Goal: Information Seeking & Learning: Find specific page/section

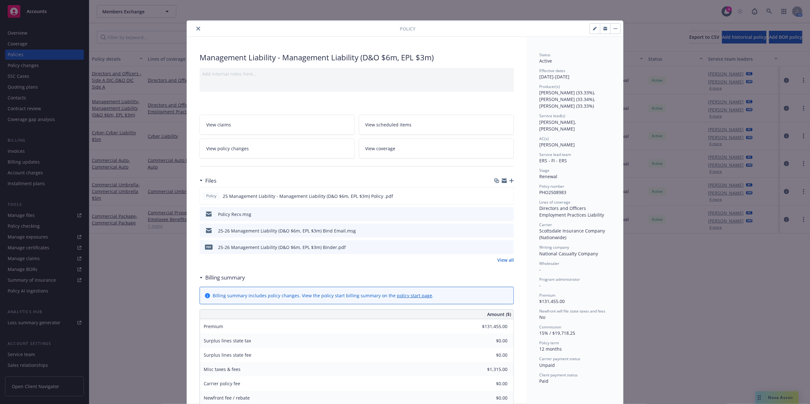
click at [200, 31] on div at bounding box center [294, 29] width 210 height 8
click at [196, 28] on icon "close" at bounding box center [198, 29] width 4 height 4
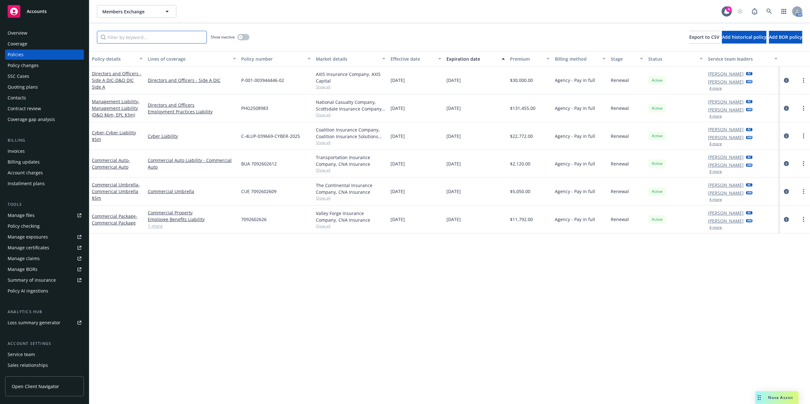
click at [168, 35] on input "Filter by keyword..." at bounding box center [152, 37] width 110 height 13
paste input "EOC-4183320-01"
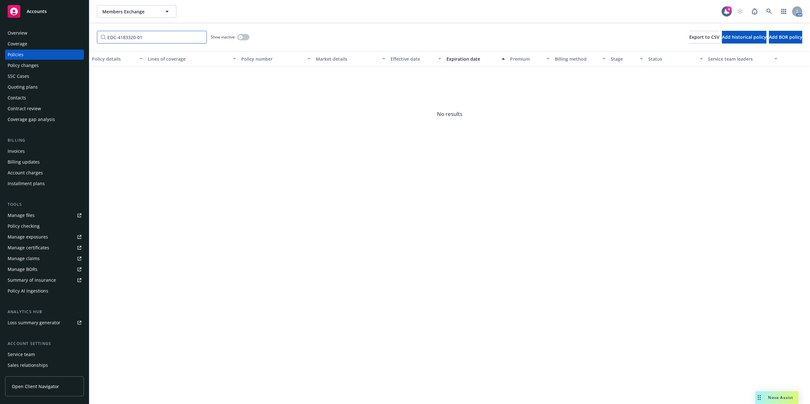
type input "EOC-4183320-01"
click at [766, 12] on link at bounding box center [769, 11] width 13 height 13
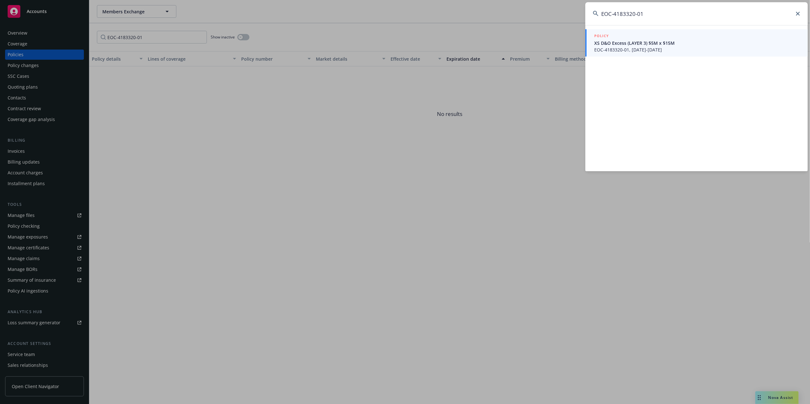
type input "EOC-4183320-01"
click at [611, 47] on span "EOC-4183320-01, [DATE]-[DATE]" at bounding box center [697, 49] width 206 height 7
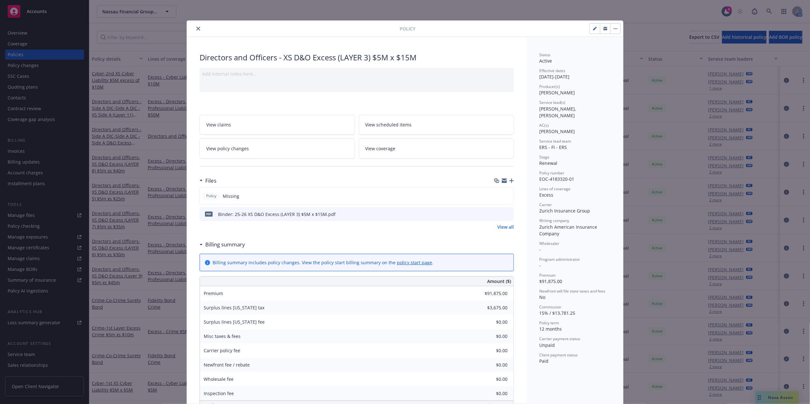
click at [196, 28] on icon "close" at bounding box center [198, 29] width 4 height 4
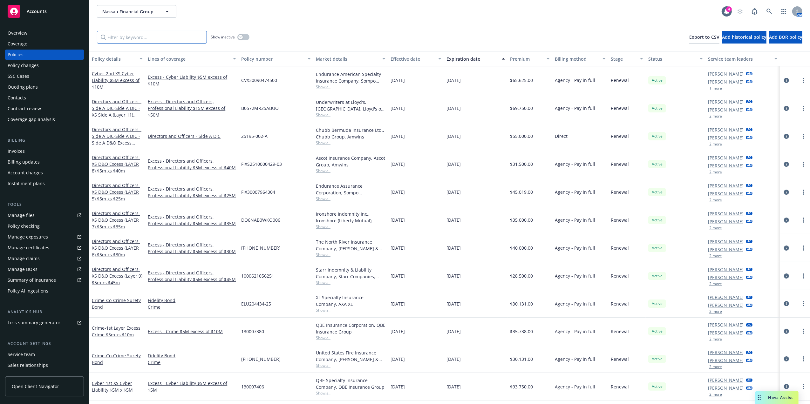
click at [152, 39] on input "Filter by keyword..." at bounding box center [152, 37] width 110 height 13
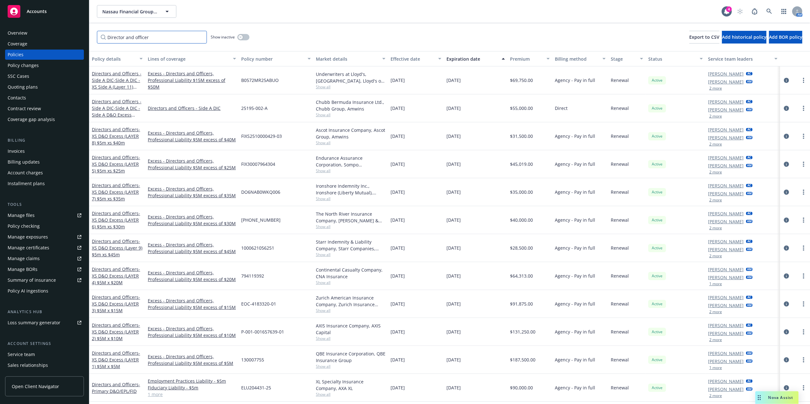
type input "Director and officer"
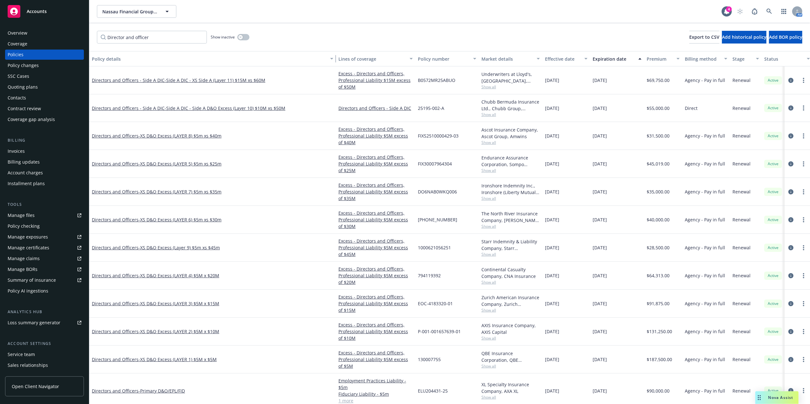
drag, startPoint x: 143, startPoint y: 58, endPoint x: 404, endPoint y: 61, distance: 261.2
click at [404, 61] on div "Policy details Lines of coverage Policy number Market details Effective date Ex…" at bounding box center [495, 58] width 812 height 15
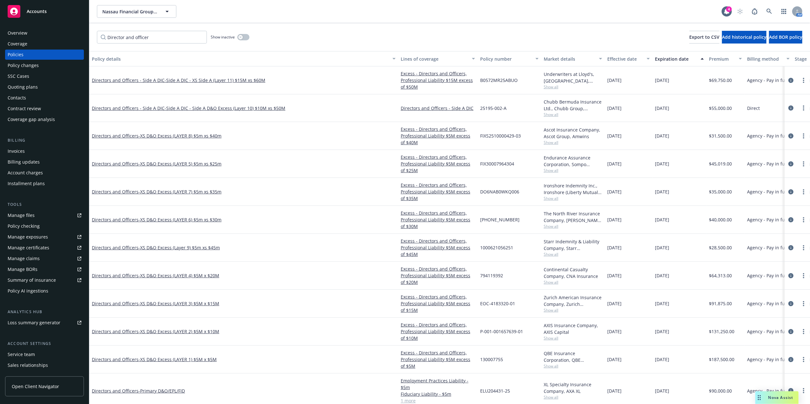
click at [115, 56] on div "Policy details" at bounding box center [240, 59] width 297 height 7
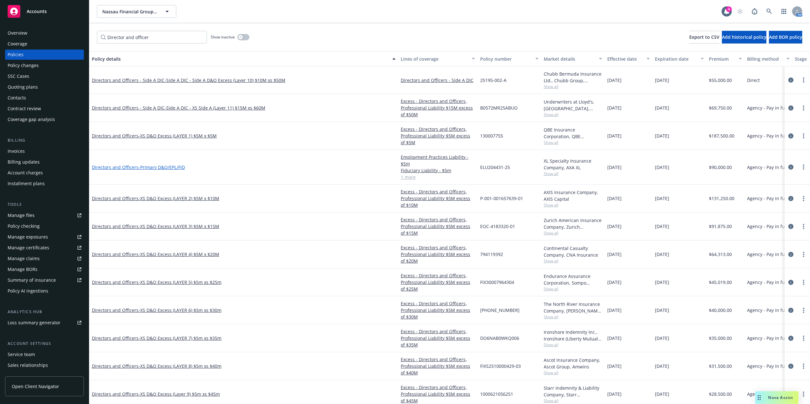
click at [175, 166] on span "- Primary D&O/EPL/FID" at bounding box center [162, 167] width 46 height 6
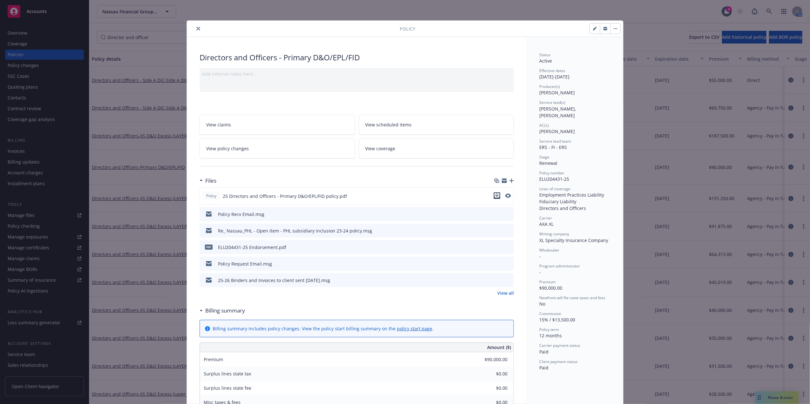
click at [494, 197] on icon "download file" at bounding box center [496, 195] width 5 height 5
click at [196, 27] on icon "close" at bounding box center [198, 29] width 4 height 4
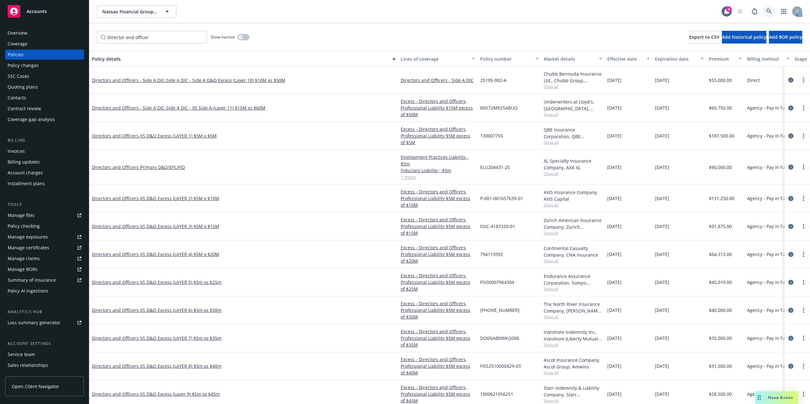
click at [770, 9] on icon at bounding box center [769, 12] width 6 height 6
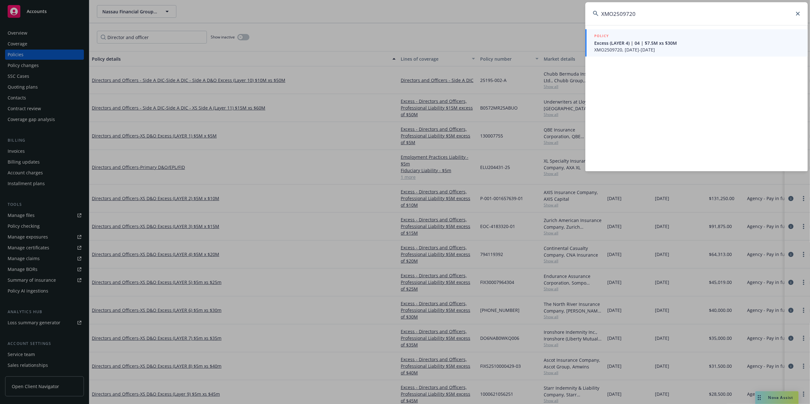
type input "XMO2509720"
click at [647, 43] on span "Excess (LAYER 4) | 04 | $7.5M xs $30M" at bounding box center [697, 43] width 206 height 7
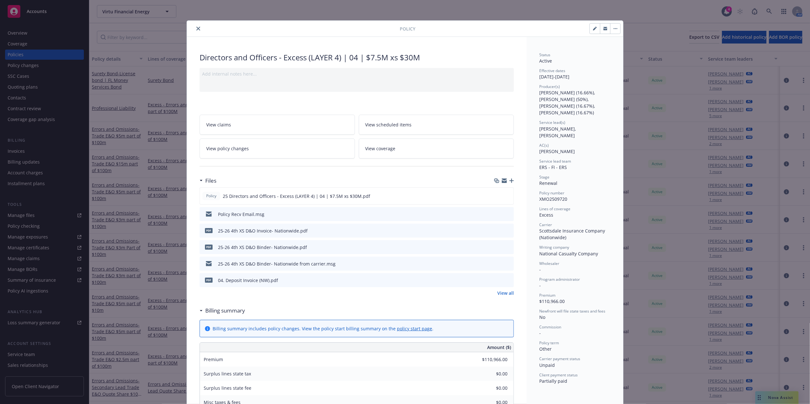
click at [197, 30] on button "close" at bounding box center [198, 29] width 8 height 8
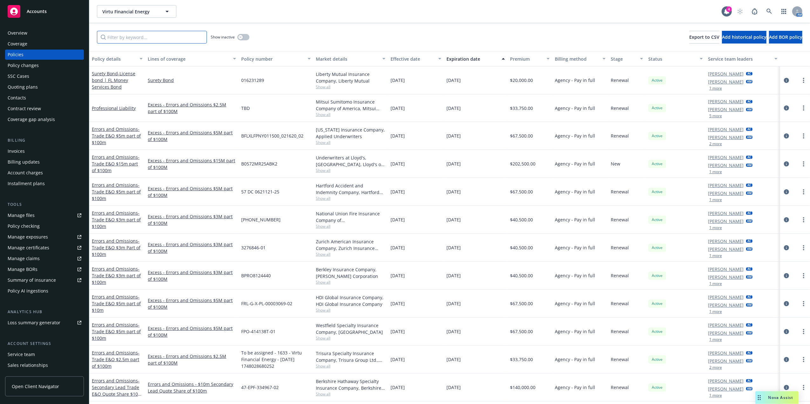
click at [176, 37] on input "Filter by keyword..." at bounding box center [152, 37] width 110 height 13
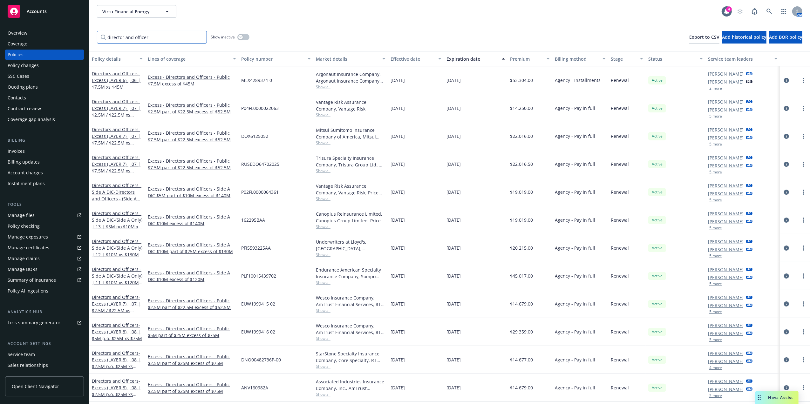
type input "director and officer"
drag, startPoint x: 144, startPoint y: 56, endPoint x: 319, endPoint y: 79, distance: 176.9
click at [314, 80] on div "Policy details Lines of coverage Policy number Market details Effective date Ex…" at bounding box center [449, 227] width 721 height 353
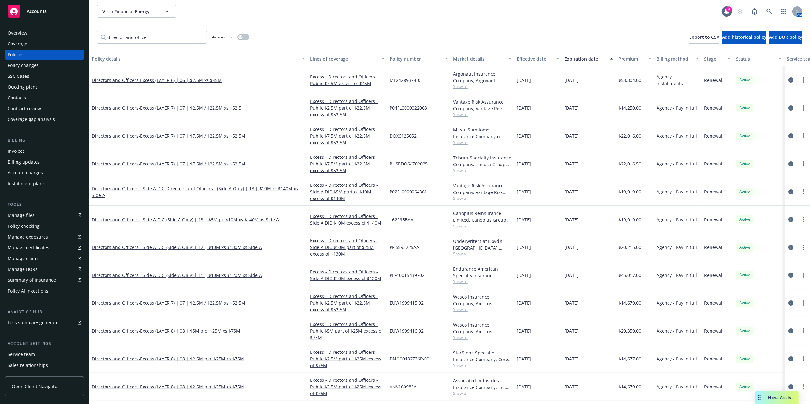
click at [11, 152] on div "Invoices" at bounding box center [16, 151] width 17 height 10
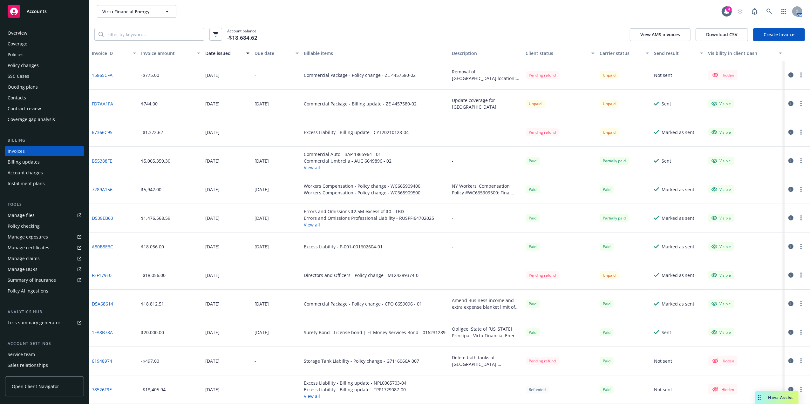
click at [22, 52] on div "Policies" at bounding box center [16, 55] width 16 height 10
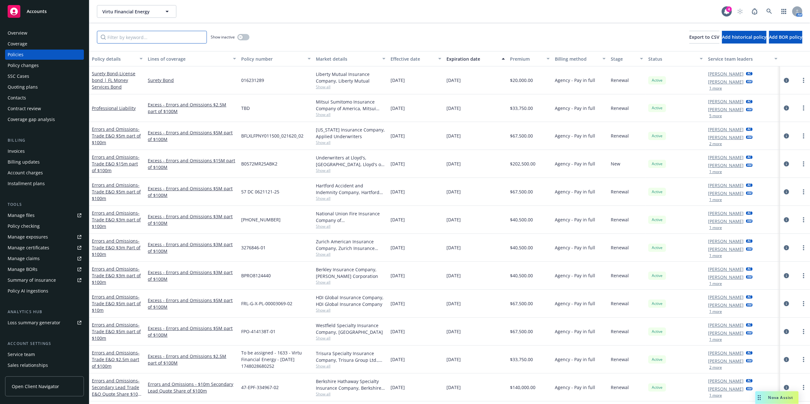
click at [154, 36] on input "Filter by keyword..." at bounding box center [152, 37] width 110 height 13
type input "f"
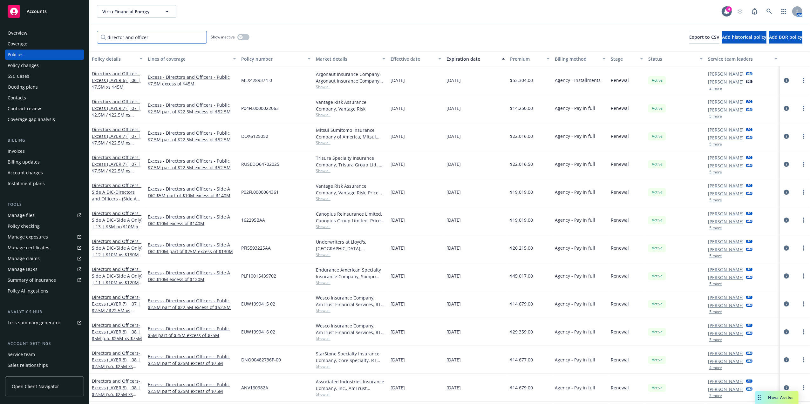
type input "director and officer"
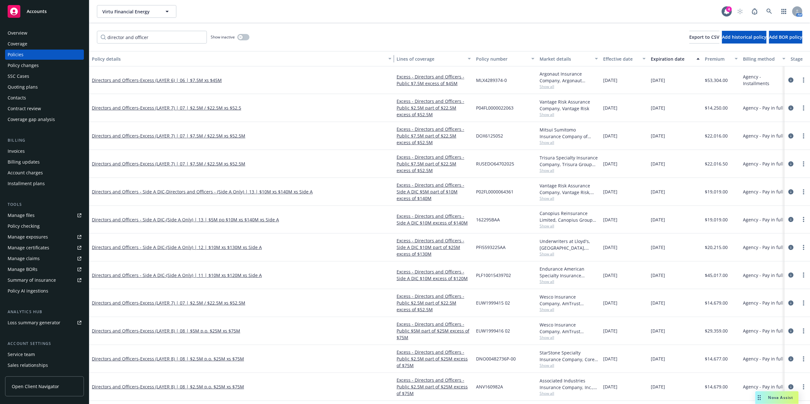
drag, startPoint x: 144, startPoint y: 57, endPoint x: 401, endPoint y: 64, distance: 257.2
click at [401, 64] on div "Policy details Lines of coverage Policy number Market details Effective date Ex…" at bounding box center [524, 58] width 870 height 15
click at [121, 58] on div "Policy details" at bounding box center [238, 59] width 293 height 7
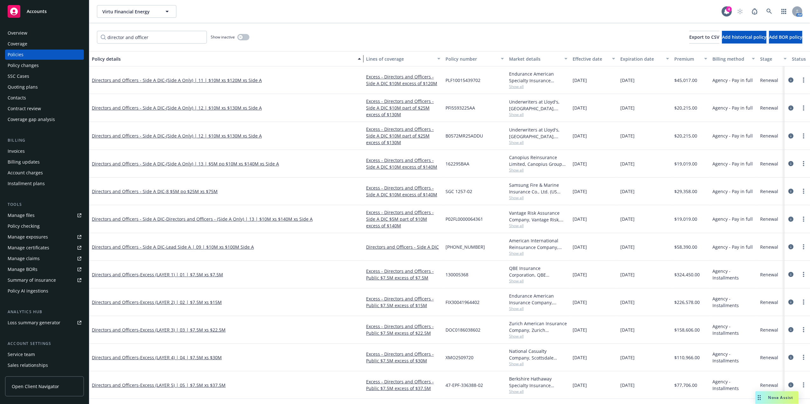
drag, startPoint x: 393, startPoint y: 57, endPoint x: 352, endPoint y: 60, distance: 41.1
click at [359, 59] on div "button" at bounding box center [360, 58] width 3 height 15
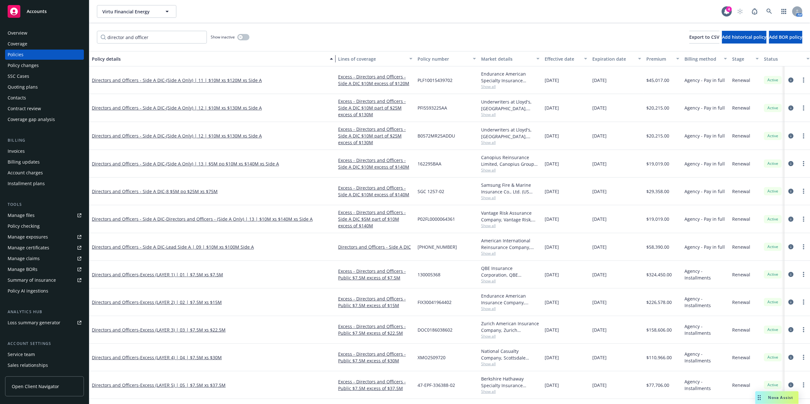
drag, startPoint x: 352, startPoint y: 60, endPoint x: 331, endPoint y: 63, distance: 21.8
click at [331, 63] on div "button" at bounding box center [332, 58] width 3 height 15
click at [111, 60] on div "Policy details" at bounding box center [208, 59] width 233 height 7
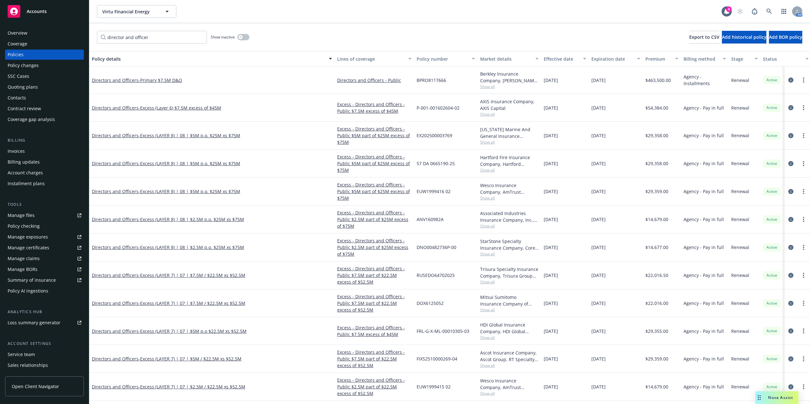
click at [110, 58] on div "Policy details" at bounding box center [208, 59] width 233 height 7
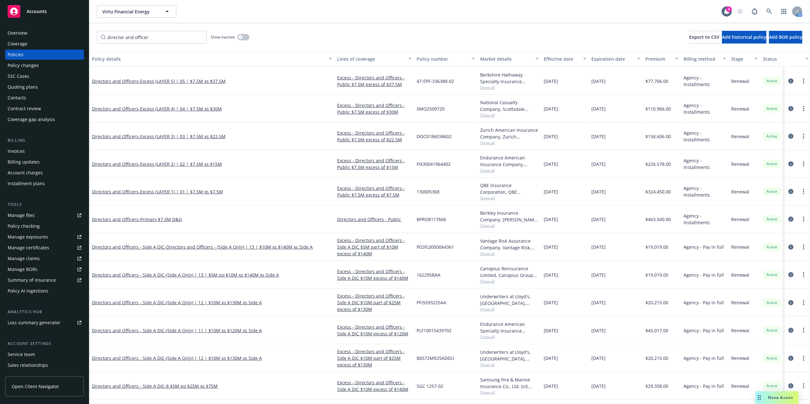
scroll to position [361, 0]
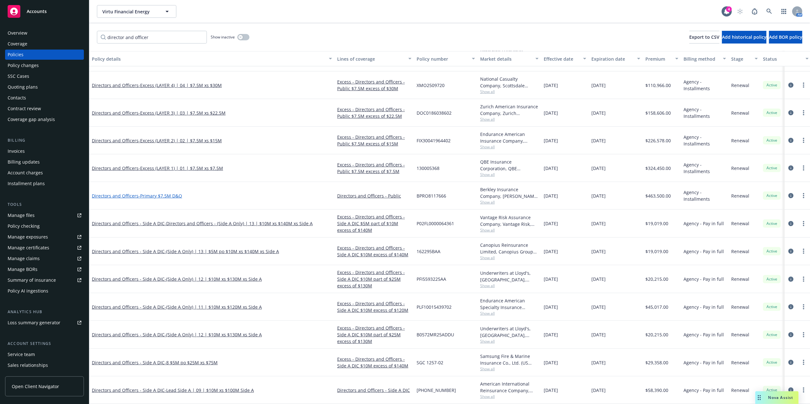
click at [161, 193] on span "- Primary $7.5M D&O" at bounding box center [161, 196] width 44 height 6
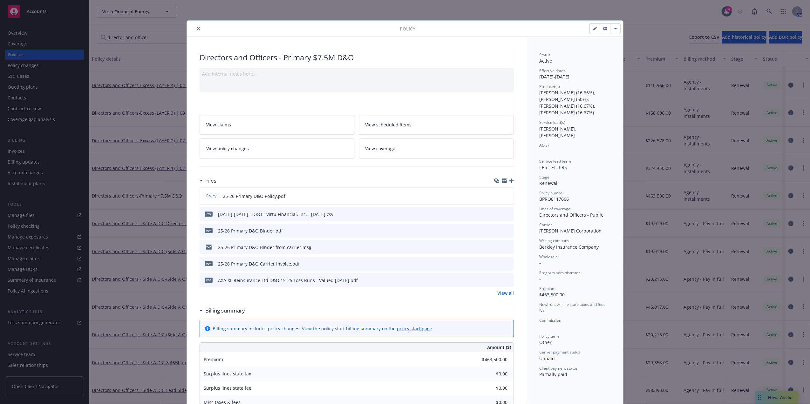
click at [196, 31] on icon "close" at bounding box center [198, 29] width 4 height 4
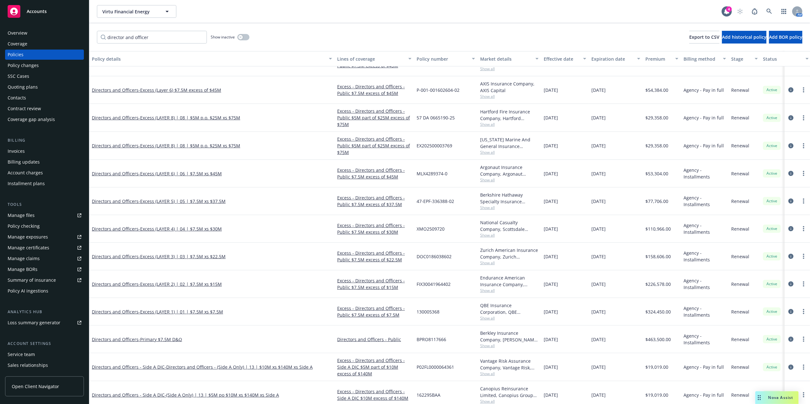
scroll to position [210, 0]
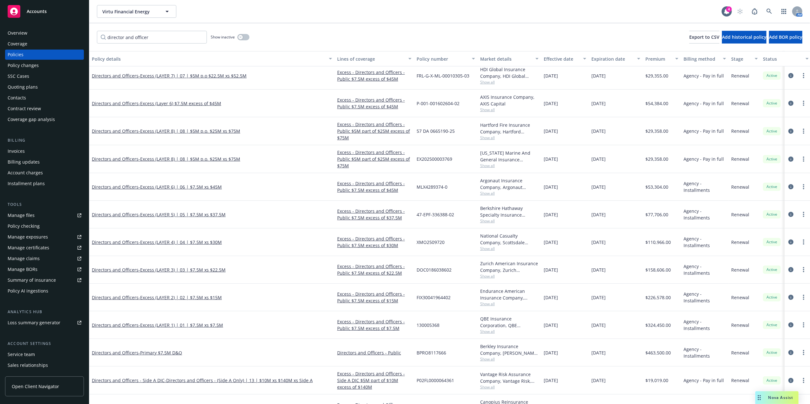
click at [161, 183] on div "Directors and Officers - Excess (LAYER 6) | 06 | $7.5M xs $45M" at bounding box center [211, 187] width 245 height 28
click at [161, 186] on span "- Excess (LAYER 6) | 06 | $7.5M xs $45M" at bounding box center [180, 187] width 83 height 6
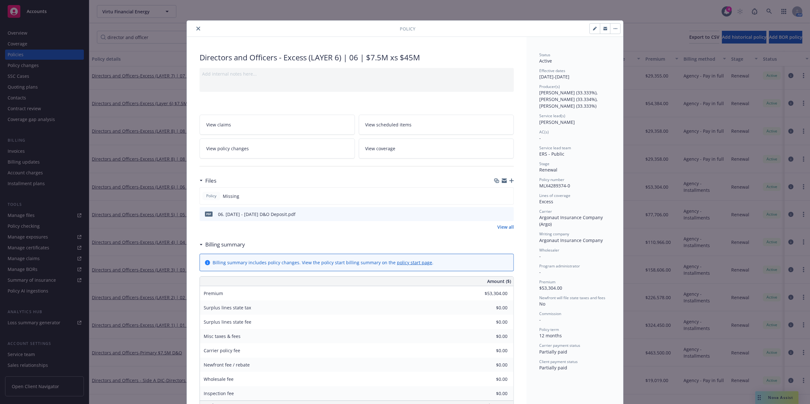
click at [555, 185] on span "MLX4289374-0" at bounding box center [554, 186] width 31 height 6
copy span "MLX4289374-0"
click at [551, 190] on div "Status Active Effective dates [DATE] - [DATE] Producer(s) [PERSON_NAME] (33.333…" at bounding box center [574, 211] width 71 height 319
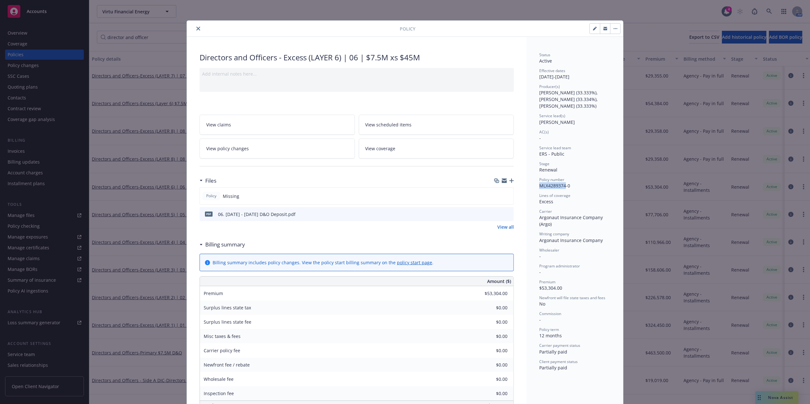
click at [551, 190] on div "Status Active Effective dates [DATE] - [DATE] Producer(s) [PERSON_NAME] (33.333…" at bounding box center [574, 211] width 71 height 319
click at [550, 189] on div "Policy number MLX4289374-0" at bounding box center [574, 183] width 71 height 12
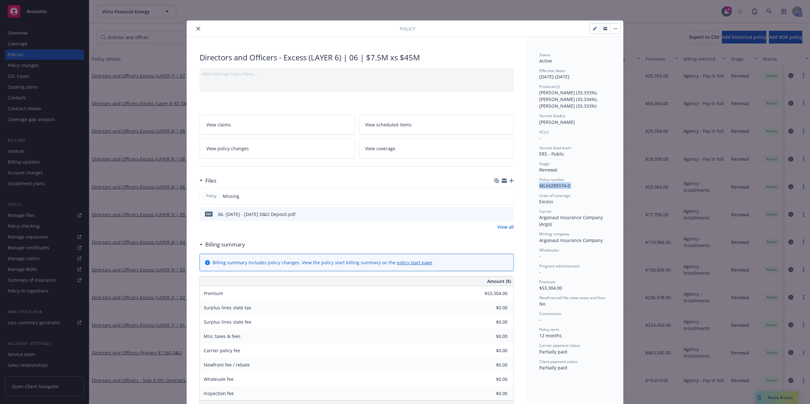
click at [550, 189] on div "Policy number MLX4289374-0" at bounding box center [574, 183] width 71 height 12
click at [542, 212] on span "Carrier" at bounding box center [545, 211] width 13 height 5
drag, startPoint x: 542, startPoint y: 212, endPoint x: 549, endPoint y: 221, distance: 11.0
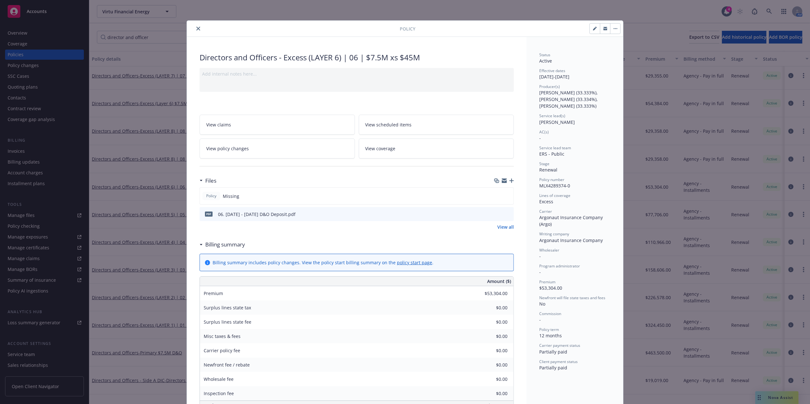
click at [549, 221] on div "Carrier Argonaut Insurance Company (Argo)" at bounding box center [574, 218] width 71 height 19
click at [549, 219] on span "Argonaut Insurance Company (Argo)" at bounding box center [571, 221] width 65 height 13
click at [508, 214] on icon "preview file" at bounding box center [508, 214] width 6 height 4
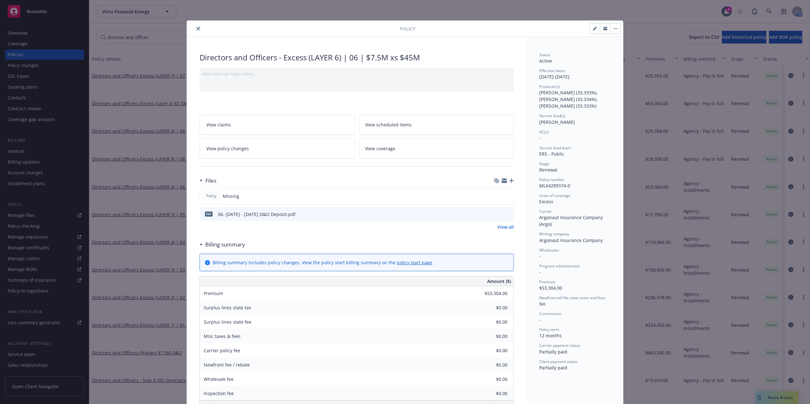
click at [205, 57] on div "Directors and Officers - Excess (LAYER 6) | 06 | $7.5M xs $45M" at bounding box center [357, 57] width 314 height 11
click at [418, 63] on div "Directors and Officers - Excess (LAYER 6) | 06 | $7.5M xs $45M" at bounding box center [357, 57] width 314 height 11
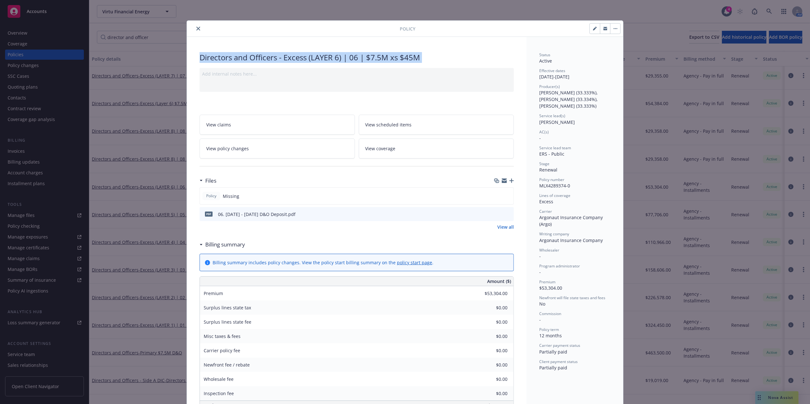
click at [418, 63] on div "Directors and Officers - Excess (LAYER 6) | 06 | $7.5M xs $45M" at bounding box center [357, 57] width 314 height 11
click at [269, 30] on div at bounding box center [294, 29] width 210 height 8
click at [196, 30] on icon "close" at bounding box center [198, 29] width 4 height 4
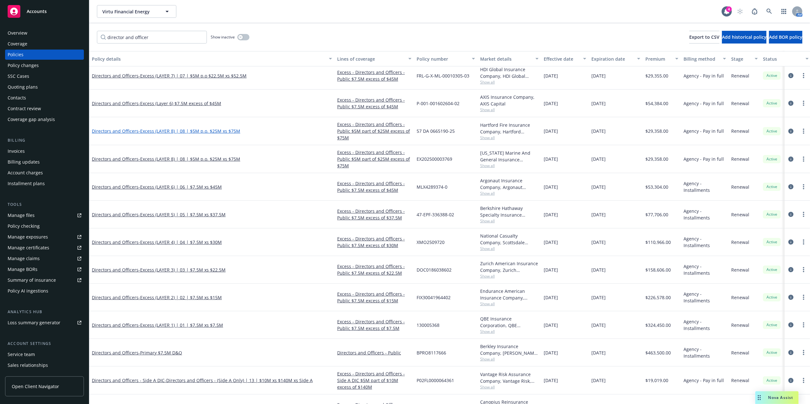
click at [190, 130] on span "- Excess (LAYER 8) | 08 | $5M p.o. $25M xs $75M" at bounding box center [190, 131] width 102 height 6
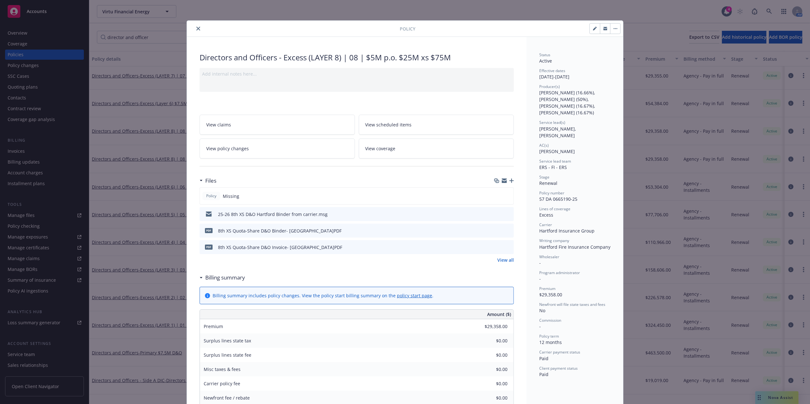
click at [196, 27] on icon "close" at bounding box center [198, 29] width 4 height 4
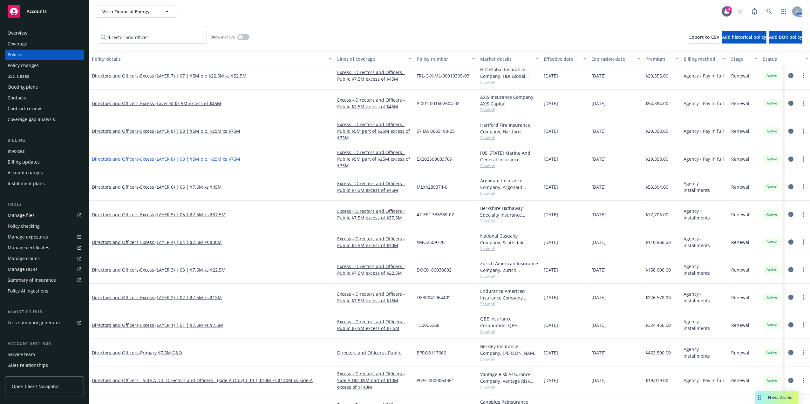
click at [191, 160] on span "- Excess (LAYER 8) | 08 | $5M p.o. $25M xs $75M" at bounding box center [190, 159] width 102 height 6
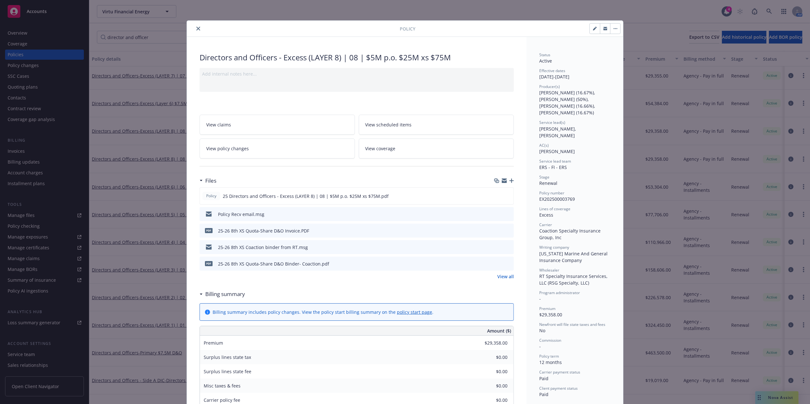
click at [191, 26] on div at bounding box center [294, 29] width 210 height 8
click at [198, 31] on button "close" at bounding box center [198, 29] width 8 height 8
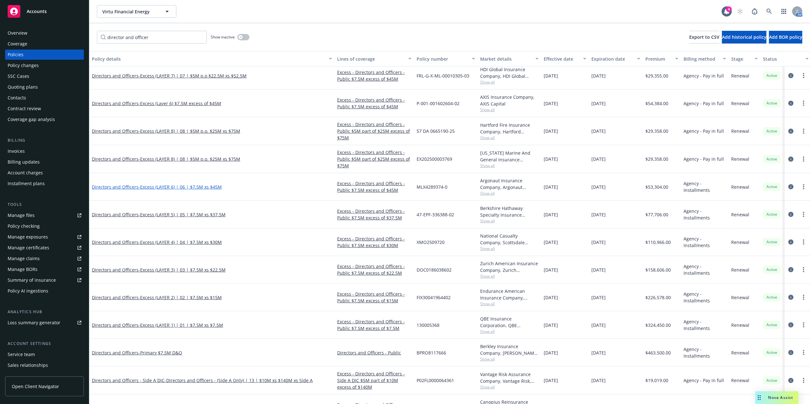
click at [199, 186] on span "- Excess (LAYER 6) | 06 | $7.5M xs $45M" at bounding box center [180, 187] width 83 height 6
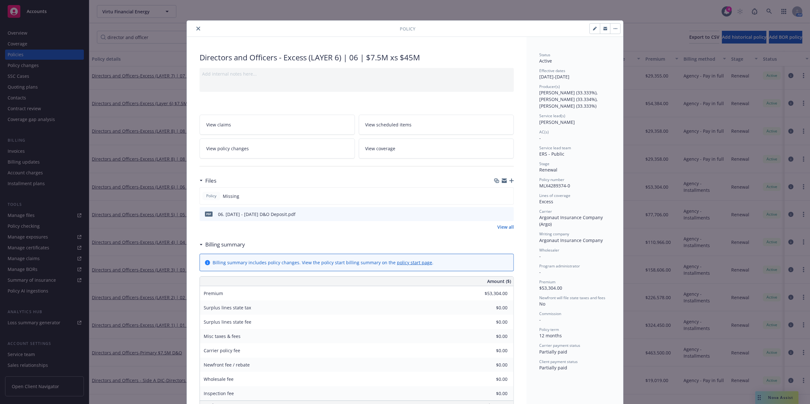
scroll to position [19, 0]
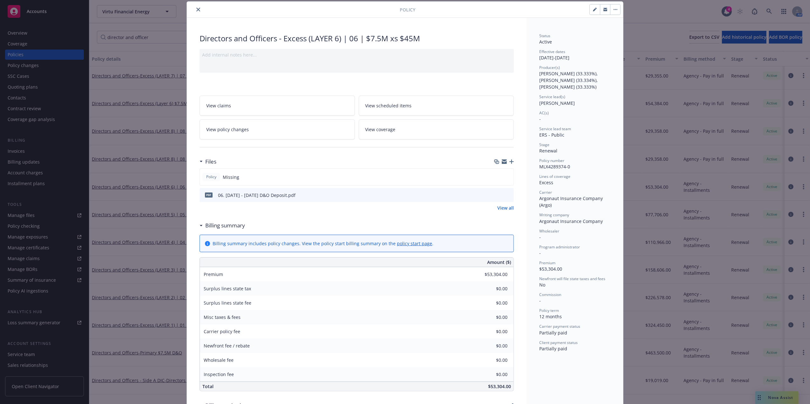
click at [196, 8] on icon "close" at bounding box center [198, 10] width 4 height 4
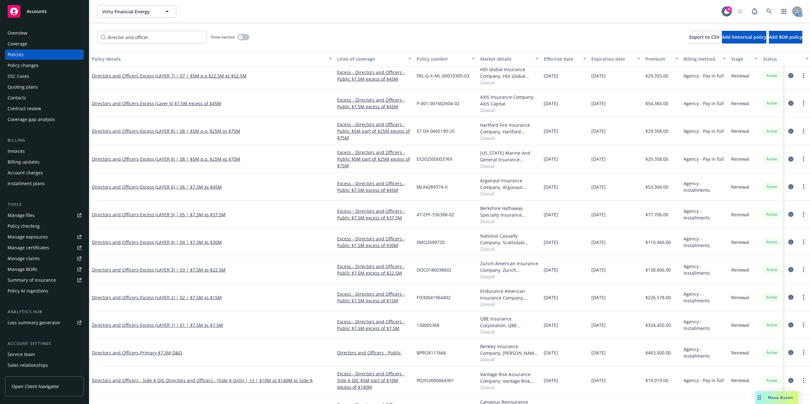
click at [429, 187] on span "MLX4289374-0" at bounding box center [432, 187] width 31 height 7
click at [429, 186] on span "MLX4289374-0" at bounding box center [432, 187] width 31 height 7
click at [436, 186] on span "MLX4289374-0" at bounding box center [432, 187] width 31 height 7
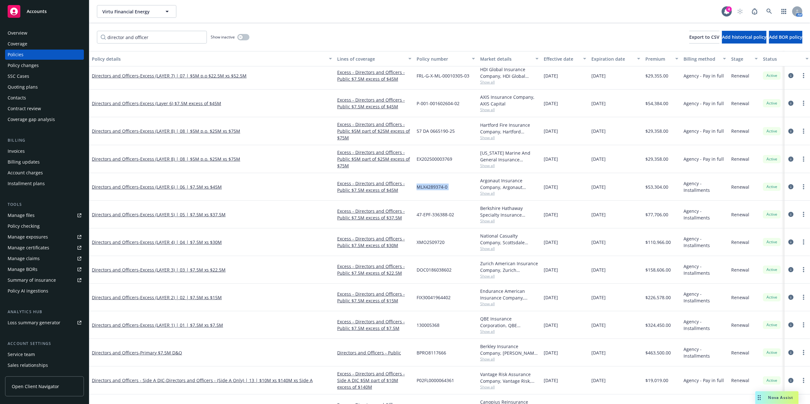
click at [436, 186] on span "MLX4289374-0" at bounding box center [432, 187] width 31 height 7
click at [178, 196] on div "Directors and Officers - Excess (LAYER 6) | 06 | $7.5M xs $45M" at bounding box center [211, 187] width 245 height 28
click at [489, 194] on span "Show all" at bounding box center [509, 193] width 58 height 5
click at [545, 187] on span "[DATE]" at bounding box center [551, 187] width 14 height 7
click at [496, 187] on div "Argonaut Insurance Company, Argonaut Insurance Company (Argo)" at bounding box center [509, 183] width 58 height 13
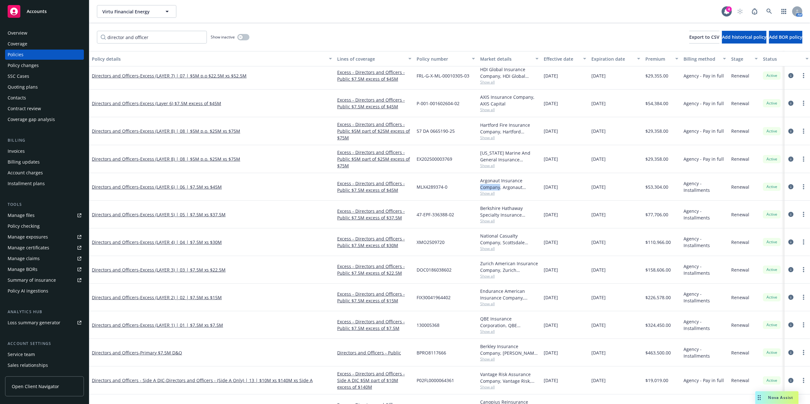
click at [496, 187] on div "Argonaut Insurance Company, Argonaut Insurance Company (Argo)" at bounding box center [509, 183] width 58 height 13
drag, startPoint x: 496, startPoint y: 187, endPoint x: 488, endPoint y: 184, distance: 8.4
click at [488, 184] on div "Argonaut Insurance Company, Argonaut Insurance Company (Argo)" at bounding box center [509, 183] width 58 height 13
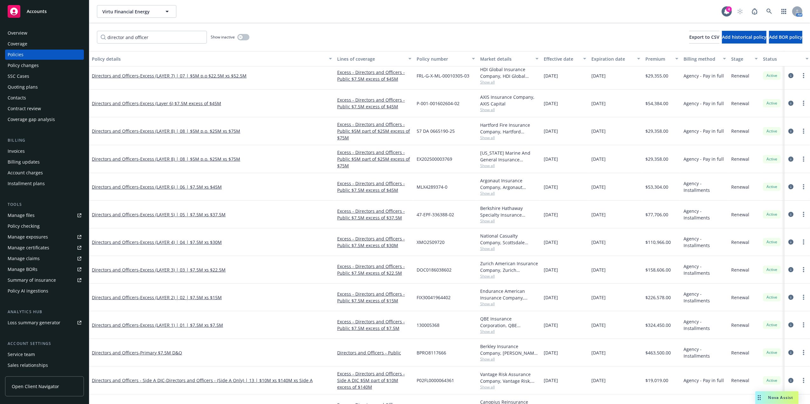
click at [508, 186] on div "Argonaut Insurance Company, Argonaut Insurance Company (Argo)" at bounding box center [509, 183] width 58 height 13
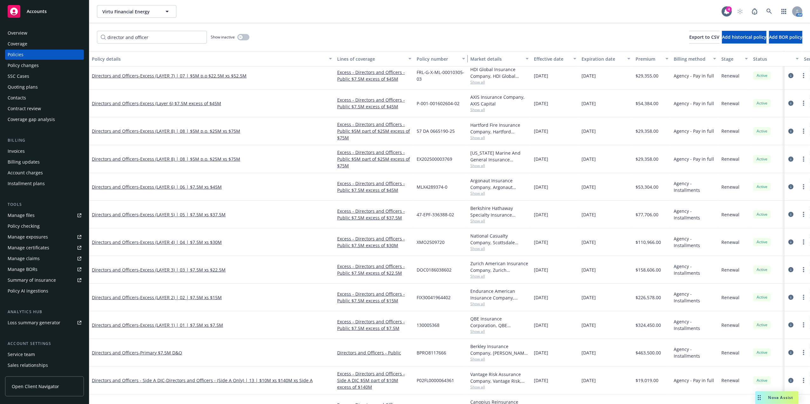
drag, startPoint x: 474, startPoint y: 58, endPoint x: 465, endPoint y: 58, distance: 9.9
click at [465, 58] on div "button" at bounding box center [464, 58] width 3 height 15
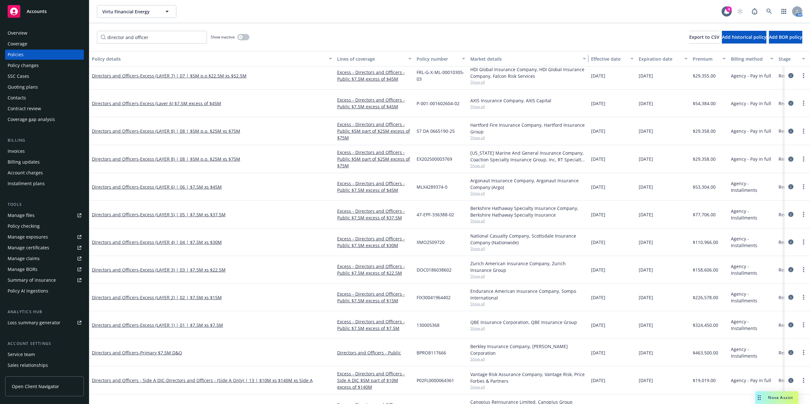
drag, startPoint x: 528, startPoint y: 57, endPoint x: 585, endPoint y: 58, distance: 57.2
click at [585, 58] on div "button" at bounding box center [585, 58] width 3 height 15
click at [185, 186] on span "- Excess (LAYER 6) | 06 | $7.5M xs $45M" at bounding box center [180, 187] width 83 height 6
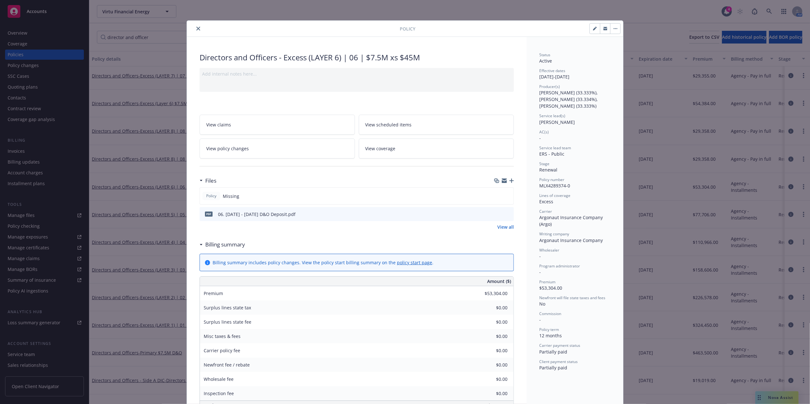
scroll to position [19, 0]
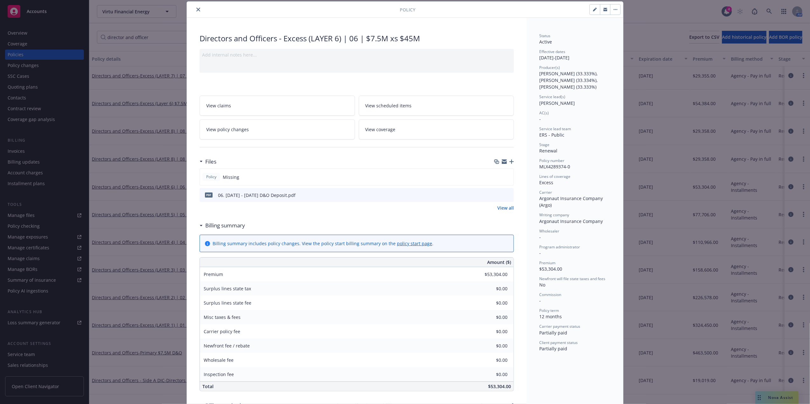
click at [196, 8] on icon "close" at bounding box center [198, 10] width 4 height 4
click at [196, 10] on icon "close" at bounding box center [198, 10] width 4 height 4
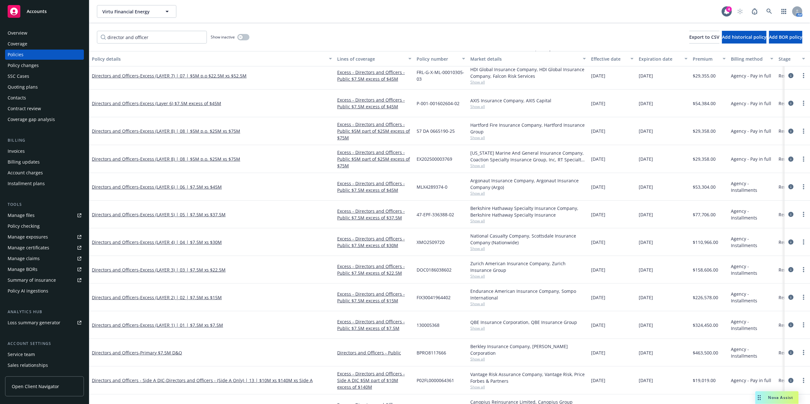
click at [194, 11] on div "Virtu Financial Energy Virtu Financial Energy" at bounding box center [409, 11] width 625 height 13
click at [478, 194] on span "Show all" at bounding box center [528, 193] width 116 height 5
click at [487, 187] on div "Argonaut Insurance Company, Argonaut Insurance Company (Argo)" at bounding box center [528, 183] width 116 height 13
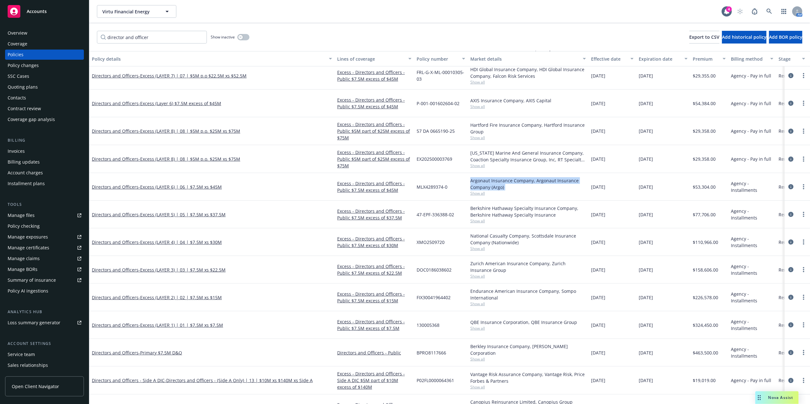
click at [487, 187] on div "Argonaut Insurance Company, Argonaut Insurance Company (Argo)" at bounding box center [528, 183] width 116 height 13
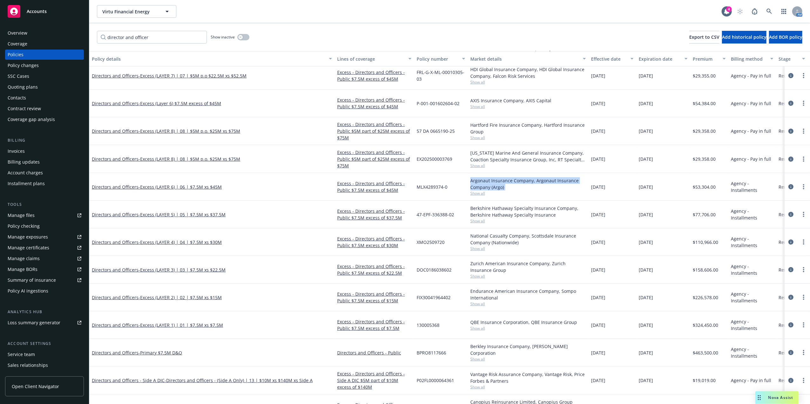
click at [487, 187] on div "Argonaut Insurance Company, Argonaut Insurance Company (Argo)" at bounding box center [528, 183] width 116 height 13
click at [433, 187] on span "MLX4289374-0" at bounding box center [432, 187] width 31 height 7
copy span "MLX4289374-0"
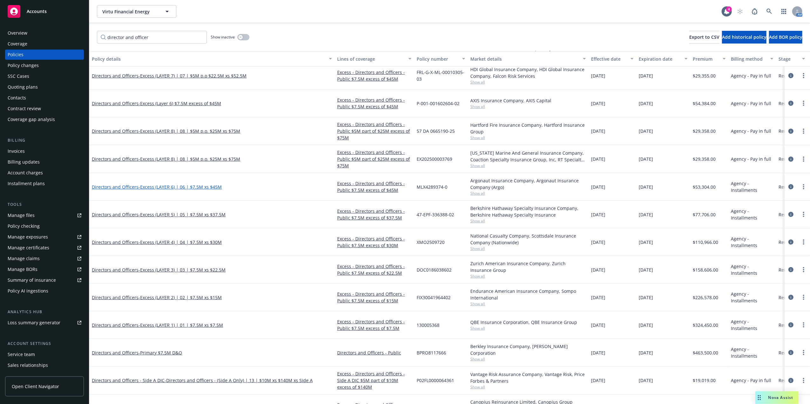
click at [198, 186] on span "- Excess (LAYER 6) | 06 | $7.5M xs $45M" at bounding box center [180, 187] width 83 height 6
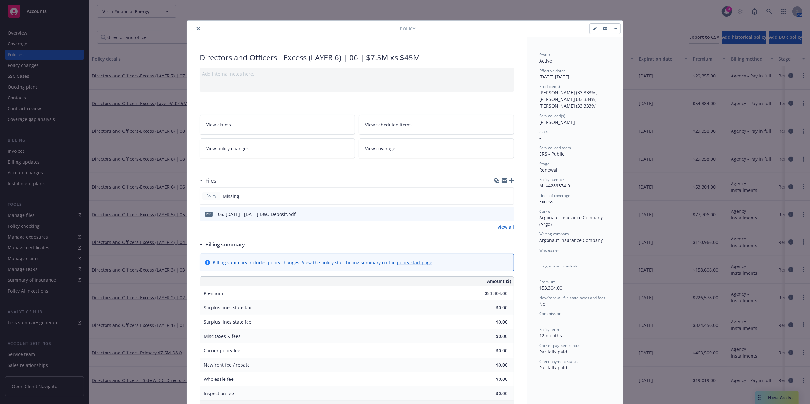
scroll to position [19, 0]
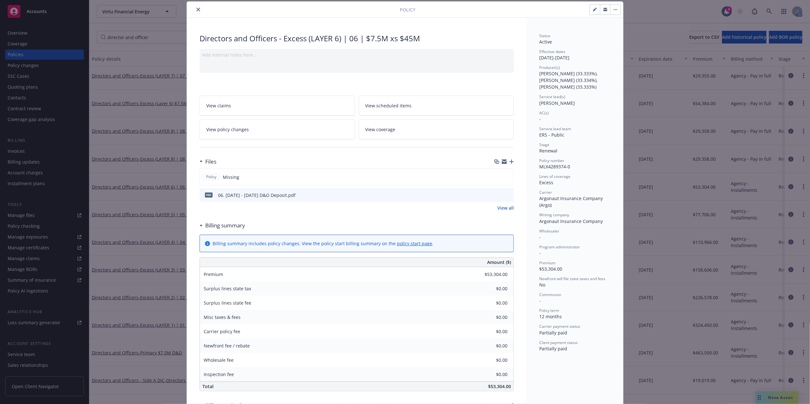
click at [505, 207] on link "View all" at bounding box center [505, 208] width 17 height 7
